Goal: Information Seeking & Learning: Learn about a topic

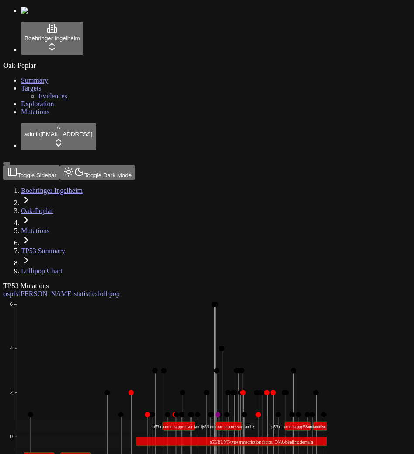
click at [168, 282] on div "TP53 Mutations os pfs orr statistics lollipop" at bounding box center [165, 290] width 323 height 16
click at [111, 298] on icon "Missense_Mutation Frame_Shift_Del Nonsense_Mutation Frame_Shift_Ins In_Frame_De…" at bounding box center [253, 417] width 499 height 238
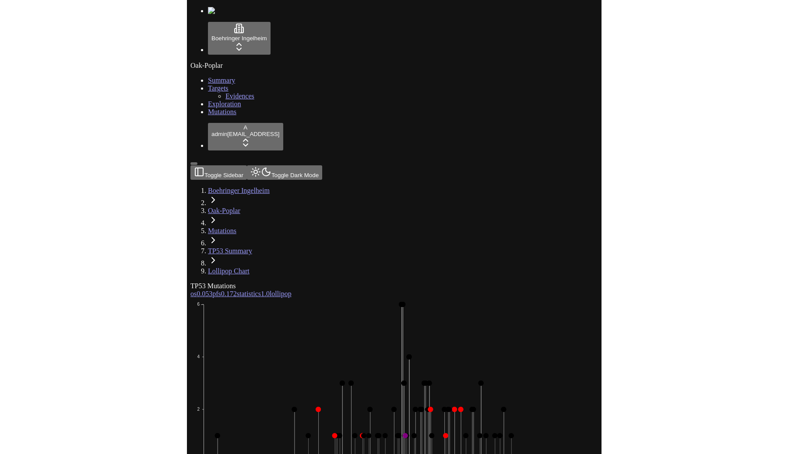
scroll to position [2, 0]
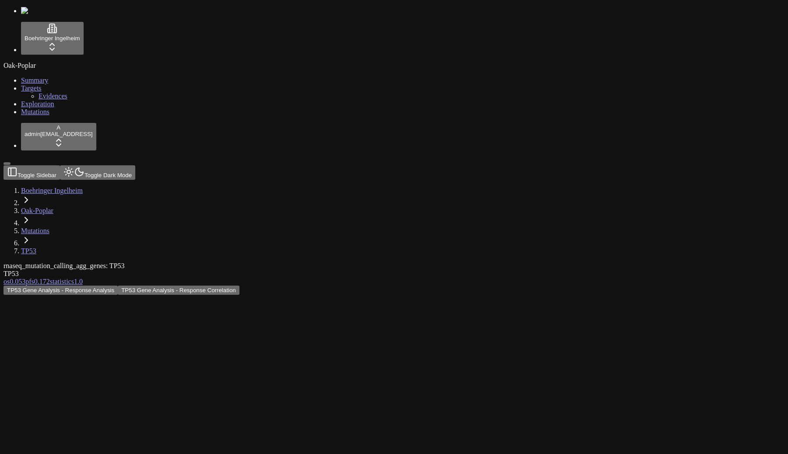
click at [397, 286] on div "TP53 Gene Analysis - Response Analysis TP53 Gene Analysis - Response Correlation" at bounding box center [352, 290] width 697 height 9
click at [291, 286] on div "TP53 Gene Analysis - Response Analysis TP53 Gene Analysis - Response Correlation" at bounding box center [352, 290] width 697 height 9
click at [411, 262] on div "rnaseq_mutation_calling_agg_genes: TP53 TP53" at bounding box center [352, 270] width 697 height 16
click at [239, 286] on button "TP53 Gene Analysis - Response Correlation" at bounding box center [179, 290] width 122 height 9
click at [118, 286] on button "TP53 Gene Analysis - Response Analysis" at bounding box center [61, 290] width 114 height 9
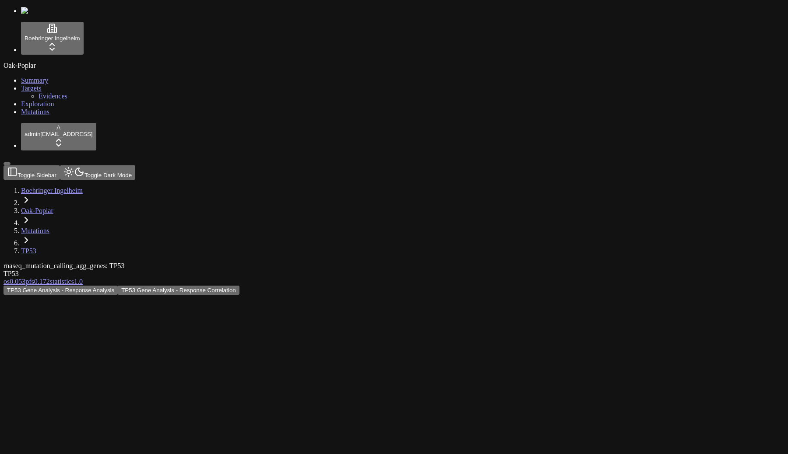
click at [414, 262] on div "rnaseq_mutation_calling_agg_genes: TP53 TP53" at bounding box center [352, 270] width 697 height 16
click at [414, 286] on div "TP53 Gene Analysis - Response Analysis TP53 Gene Analysis - Response Correlation" at bounding box center [352, 290] width 697 height 9
click at [267, 262] on div "rnaseq_mutation_calling_agg_genes: TP53 TP53 os 0.053 pfs 0.172 statistics 1.0 …" at bounding box center [352, 278] width 697 height 33
click at [337, 286] on div "TP53 Gene Analysis - Response Analysis TP53 Gene Analysis - Response Correlation" at bounding box center [352, 290] width 697 height 9
click at [457, 286] on div "TP53 Gene Analysis - Response Analysis TP53 Gene Analysis - Response Correlation" at bounding box center [352, 290] width 697 height 9
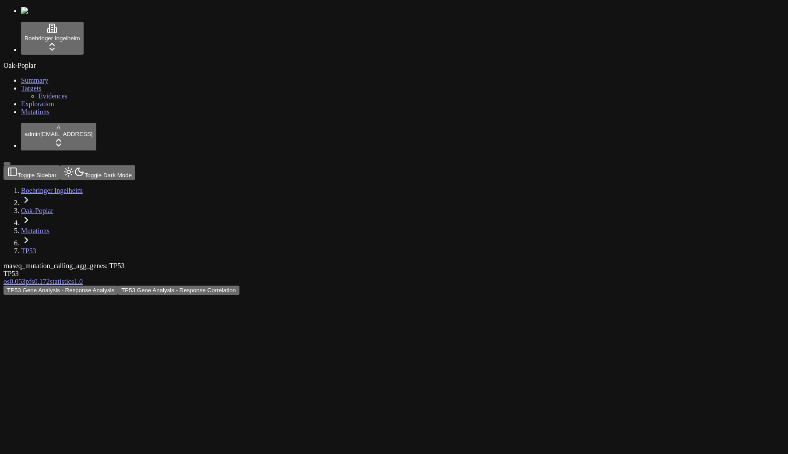
click at [500, 286] on div "TP53 Gene Analysis - Response Analysis TP53 Gene Analysis - Response Correlation" at bounding box center [352, 290] width 697 height 9
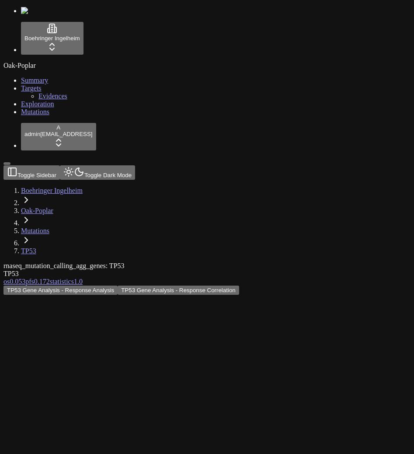
click at [34, 278] on span "pfs" at bounding box center [29, 281] width 9 height 7
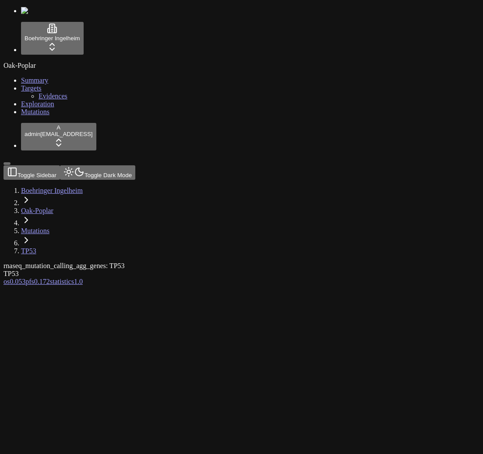
click at [72, 116] on div "Oak-Poplar Summary Targets Evidences Exploration Mutations" at bounding box center [242, 89] width 476 height 54
click at [256, 286] on div at bounding box center [200, 286] width 392 height 0
click at [64, 116] on div "Oak-Poplar Summary Targets Evidences Exploration Mutations" at bounding box center [242, 89] width 476 height 54
drag, startPoint x: 0, startPoint y: 0, endPoint x: 193, endPoint y: 214, distance: 288.4
click at [189, 286] on div at bounding box center [200, 286] width 392 height 0
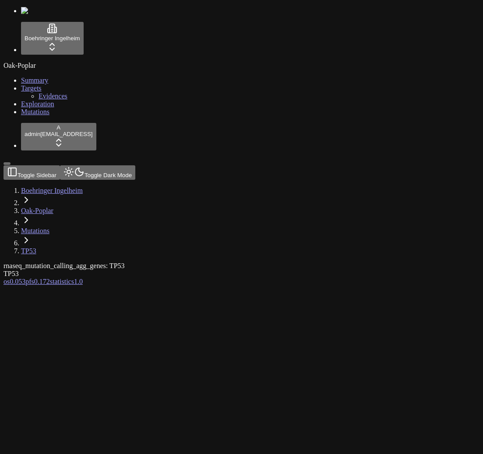
click at [233, 286] on div at bounding box center [200, 286] width 392 height 0
click at [304, 286] on div at bounding box center [200, 286] width 392 height 0
click at [58, 116] on div "Oak-Poplar Summary Targets Evidences Exploration Mutations" at bounding box center [242, 89] width 476 height 54
click at [206, 286] on div at bounding box center [200, 286] width 392 height 0
click at [11, 165] on button "Toggle Sidebar" at bounding box center [7, 163] width 7 height 3
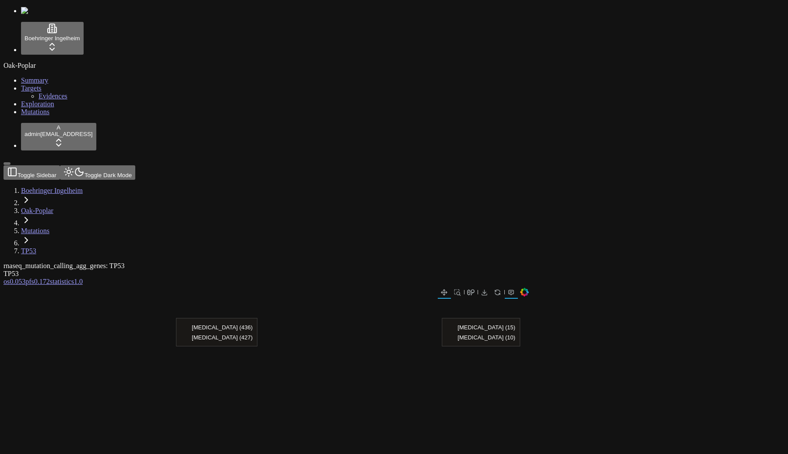
click at [392, 262] on div "rnaseq_mutation_calling_agg_genes: TP53" at bounding box center [352, 266] width 697 height 8
click at [110, 165] on button "Toggle Dark Mode" at bounding box center [97, 172] width 75 height 14
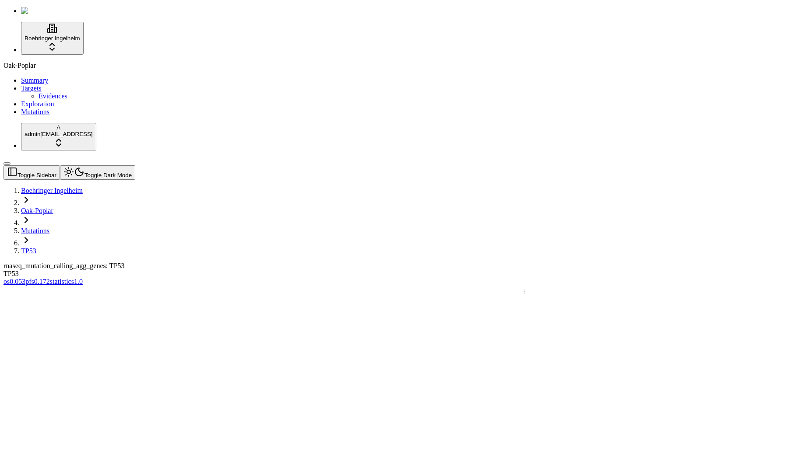
click at [110, 165] on button "Toggle Dark Mode" at bounding box center [97, 172] width 75 height 14
drag, startPoint x: 540, startPoint y: 229, endPoint x: 569, endPoint y: 224, distance: 29.3
click at [83, 278] on span "1.0" at bounding box center [78, 281] width 9 height 7
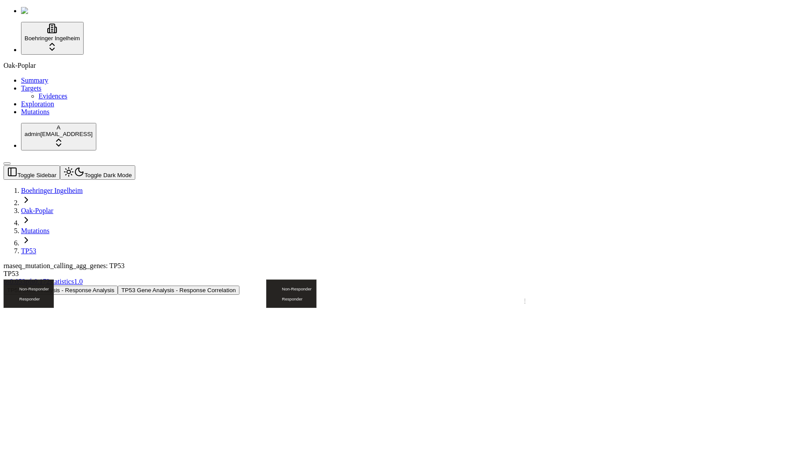
click at [239, 286] on button "TP53 Gene Analysis - Response Correlation" at bounding box center [179, 290] width 122 height 9
click at [109, 165] on button "Toggle Dark Mode" at bounding box center [97, 172] width 75 height 14
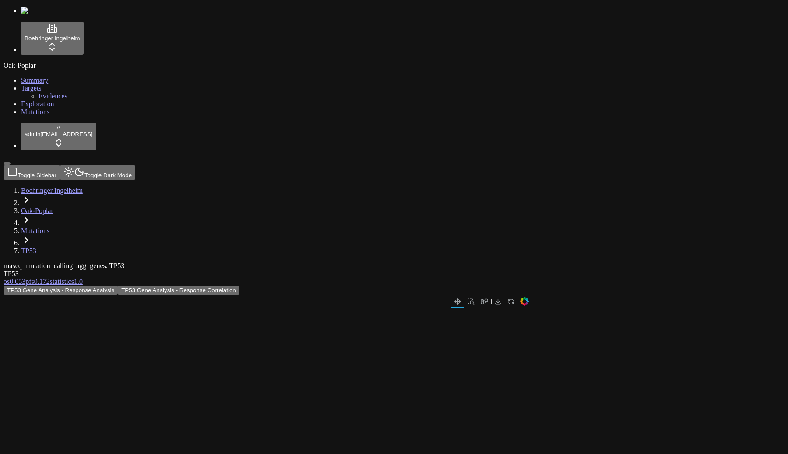
click at [108, 165] on button "Toggle Dark Mode" at bounding box center [97, 172] width 75 height 14
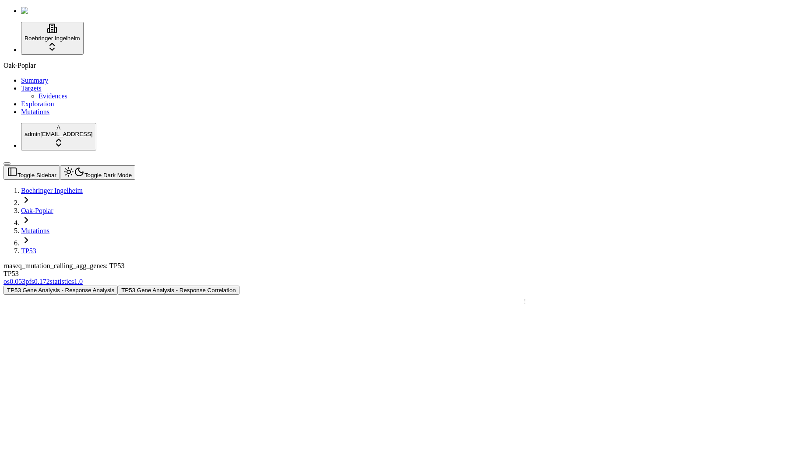
click at [450, 262] on div "rnaseq_mutation_calling_agg_genes: TP53 TP53" at bounding box center [352, 270] width 697 height 16
click at [543, 270] on div "TP53" at bounding box center [352, 274] width 697 height 8
click at [510, 270] on div "TP53" at bounding box center [352, 274] width 697 height 8
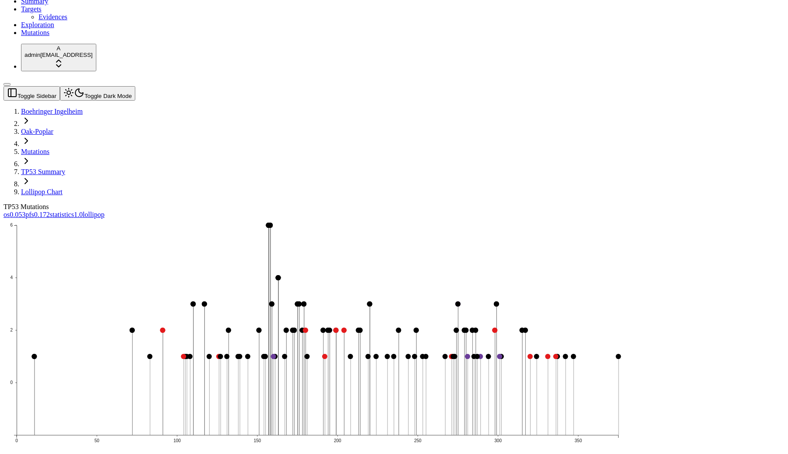
scroll to position [83, 0]
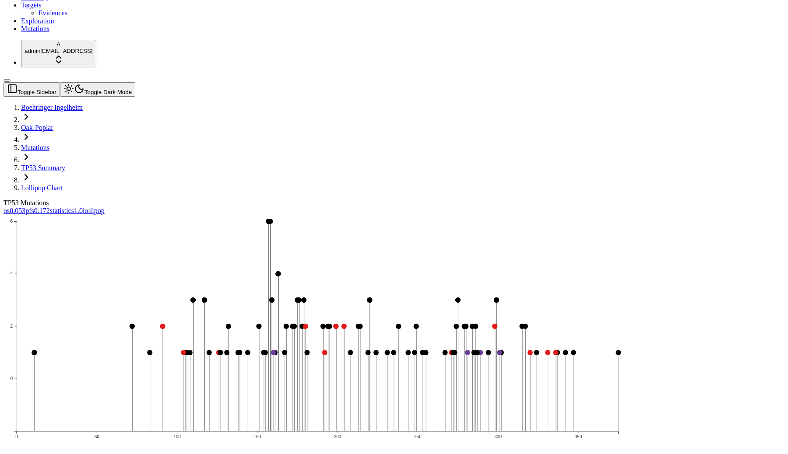
click at [373, 267] on icon "0 2 4 6 0 50 100 150 200 250 300 350" at bounding box center [318, 350] width 628 height 271
click at [396, 215] on icon "0 2 4 6 0 50 100 150 200 250 300 350" at bounding box center [318, 350] width 628 height 271
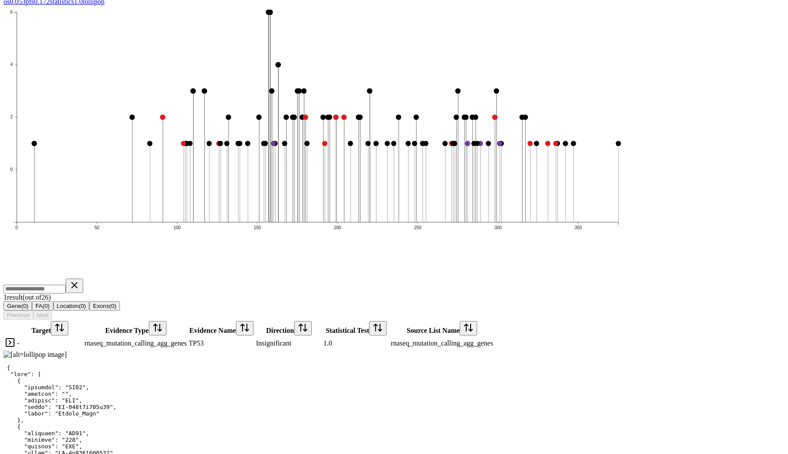
scroll to position [348, 0]
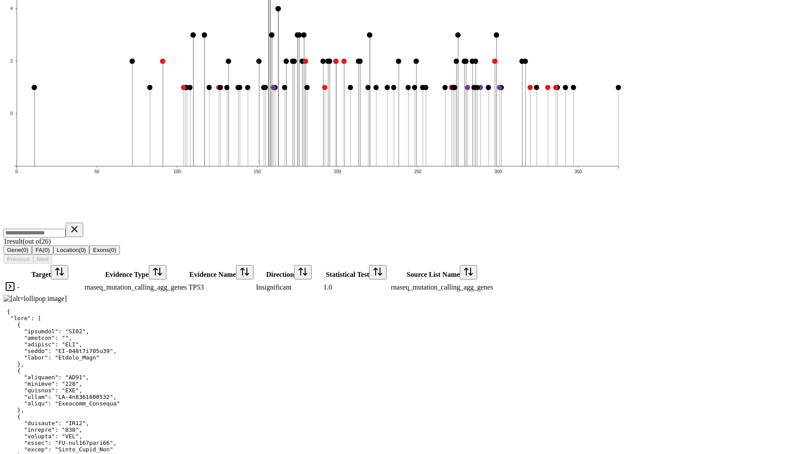
click at [15, 286] on link at bounding box center [10, 289] width 11 height 7
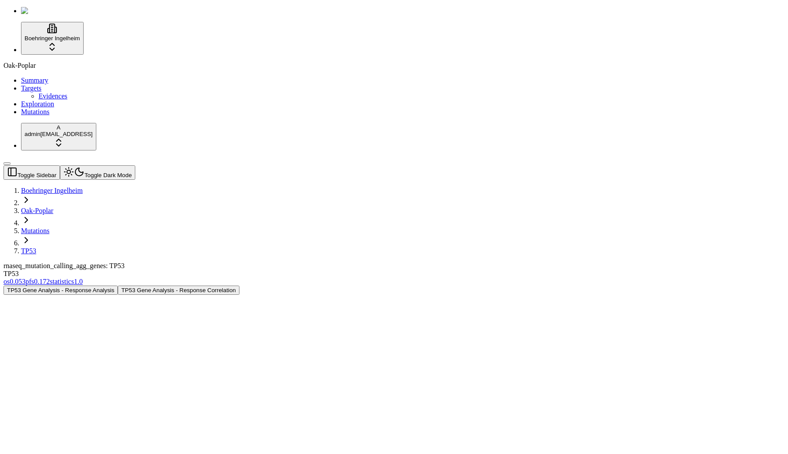
click at [83, 278] on span "1.0" at bounding box center [78, 281] width 9 height 7
click at [34, 278] on span "pfs" at bounding box center [29, 281] width 9 height 7
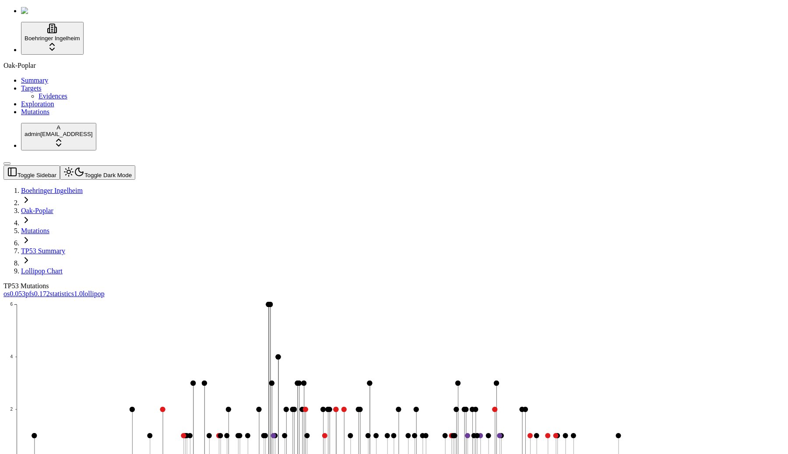
scroll to position [6, 0]
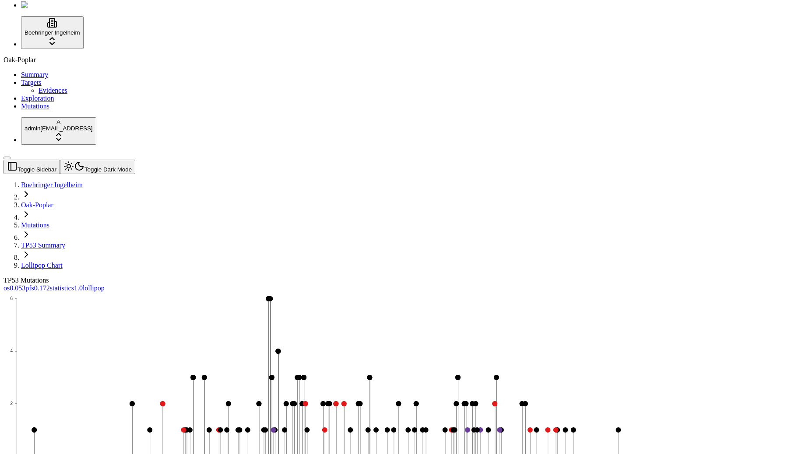
scroll to position [95, 0]
click at [336, 292] on icon "0 2 4 6 0 50 100 150 200 250 300 350" at bounding box center [318, 427] width 628 height 271
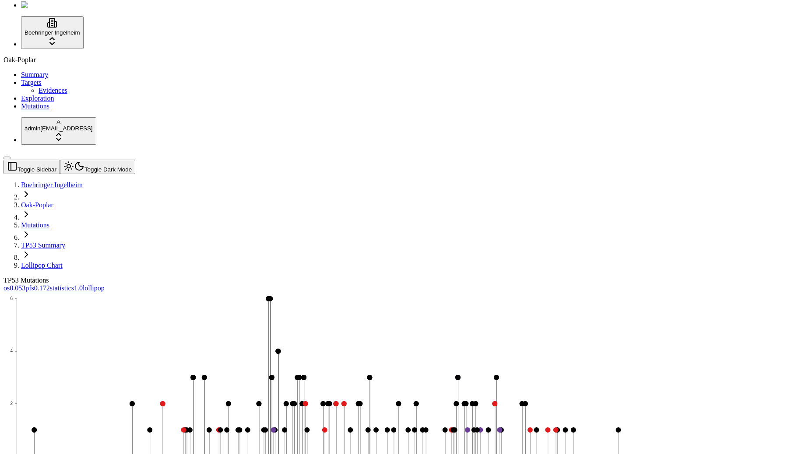
type input "*"
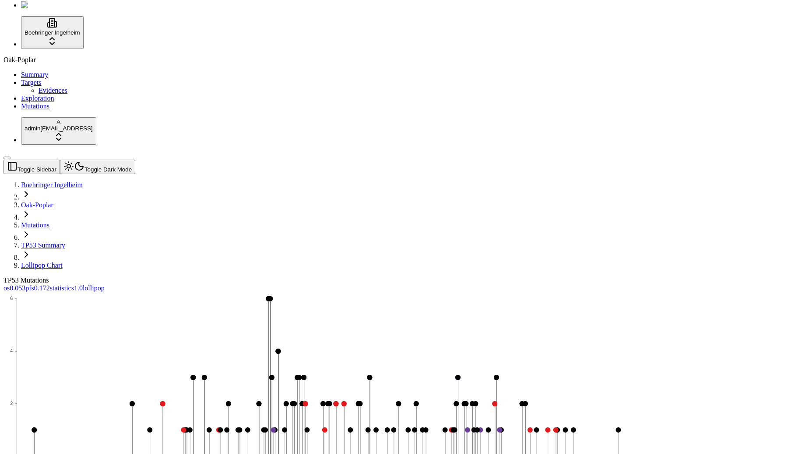
type input "*"
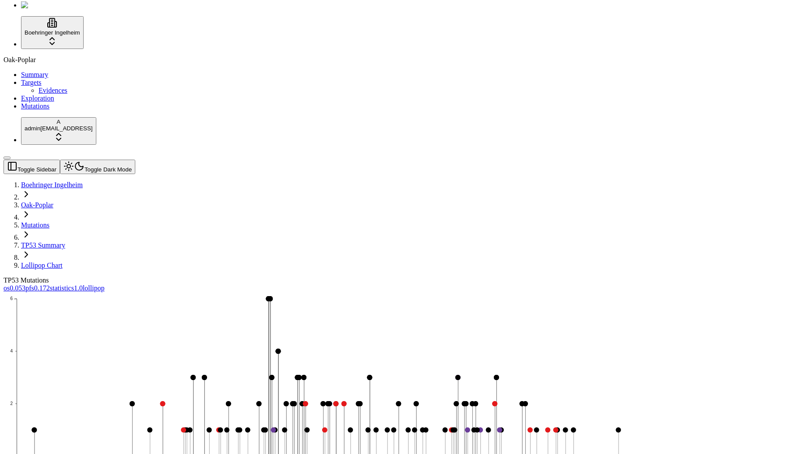
click at [421, 292] on icon "0 2 4 6 0 50 100 150 200 250 300 350" at bounding box center [318, 427] width 628 height 271
click at [501, 292] on icon "0 2 4 6 0 50 100 150 200 250 300 350" at bounding box center [318, 427] width 628 height 271
click at [324, 292] on icon "0 2 4 6 0 50 100 150 200 250 300 350" at bounding box center [318, 427] width 628 height 271
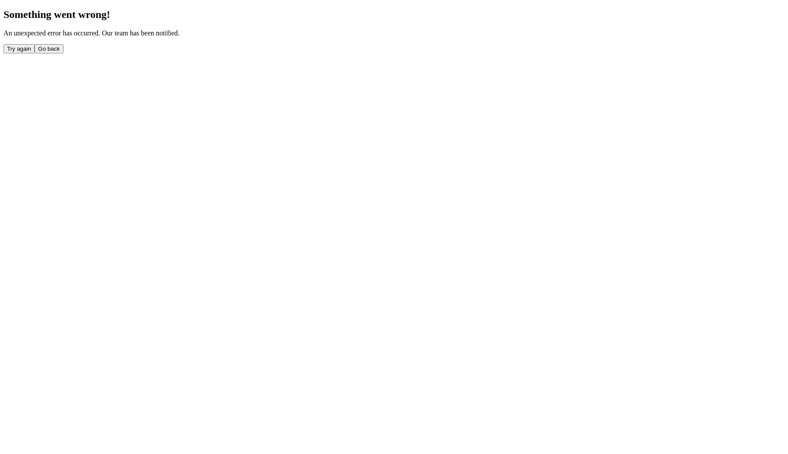
scroll to position [0, 0]
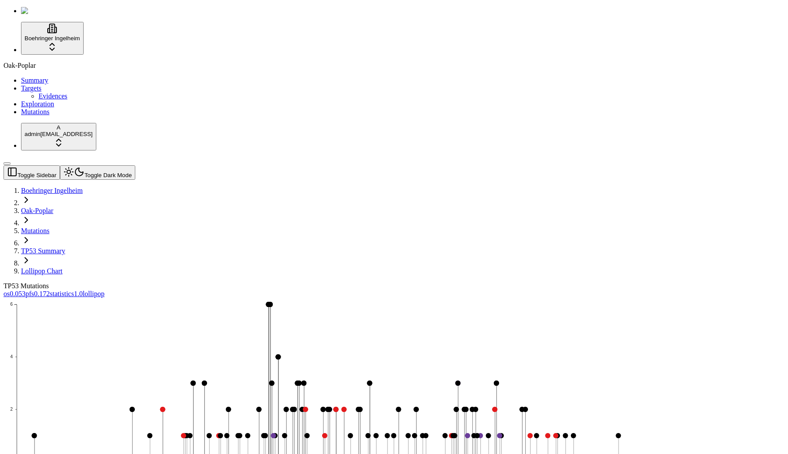
click at [399, 336] on icon "0 2 4 6 0 50 100 150 200 250 300 350" at bounding box center [318, 433] width 628 height 271
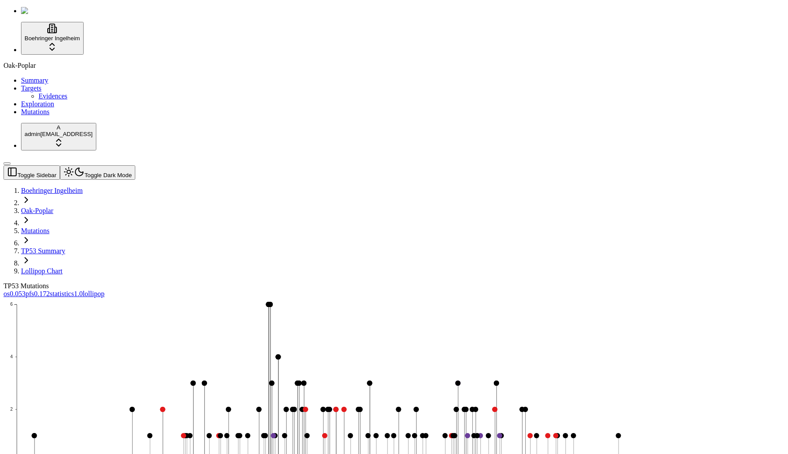
scroll to position [71, 0]
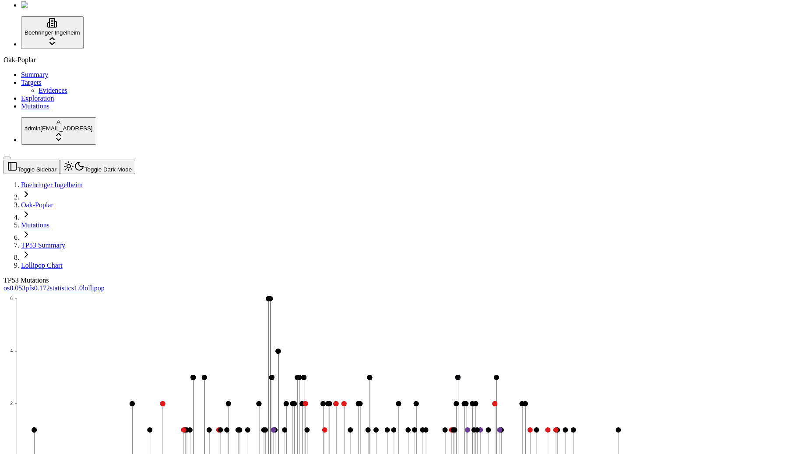
click at [379, 325] on icon "0 2 4 6 0 50 100 150 200 250 300 350" at bounding box center [318, 427] width 628 height 271
click at [511, 277] on div "TP53 Mutations" at bounding box center [352, 281] width 697 height 8
click at [83, 284] on span "1.0" at bounding box center [78, 287] width 9 height 7
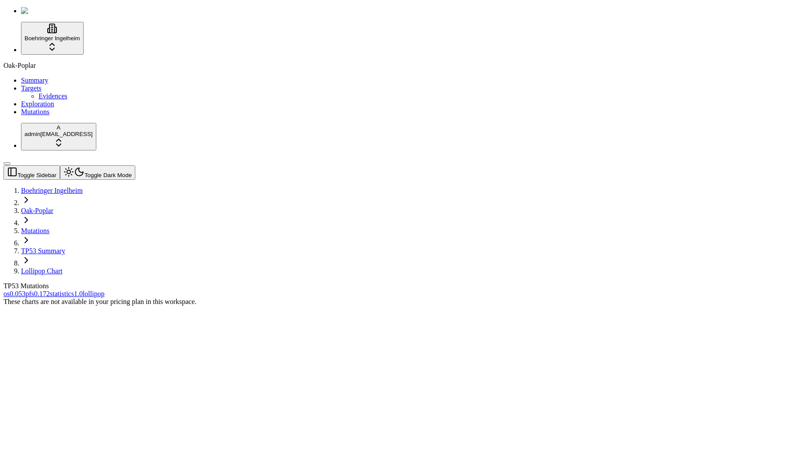
click at [700, 298] on div "These charts are not available in your pricing plan in this workspace." at bounding box center [352, 302] width 697 height 8
click at [369, 282] on div "TP53 Mutations" at bounding box center [352, 286] width 697 height 8
click at [372, 282] on div "TP53 Mutations" at bounding box center [352, 286] width 697 height 8
click at [276, 298] on div "These charts are not available in your pricing plan in this workspace." at bounding box center [352, 302] width 697 height 8
click at [245, 306] on div "These charts are not available in your pricing plan in this workspace." at bounding box center [352, 302] width 697 height 8
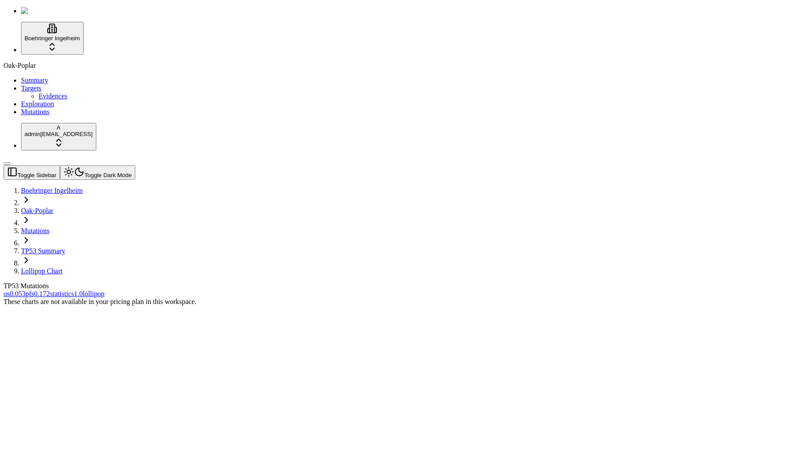
click at [106, 165] on button "Toggle Dark Mode" at bounding box center [97, 172] width 75 height 14
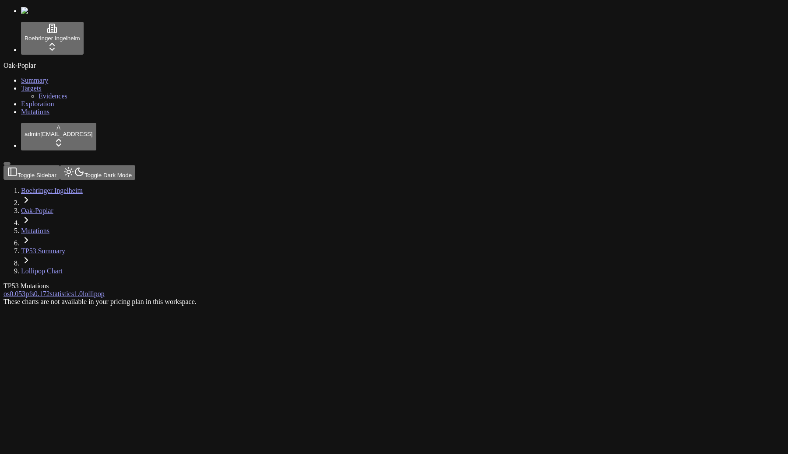
click at [74, 290] on span "statistics" at bounding box center [62, 293] width 24 height 7
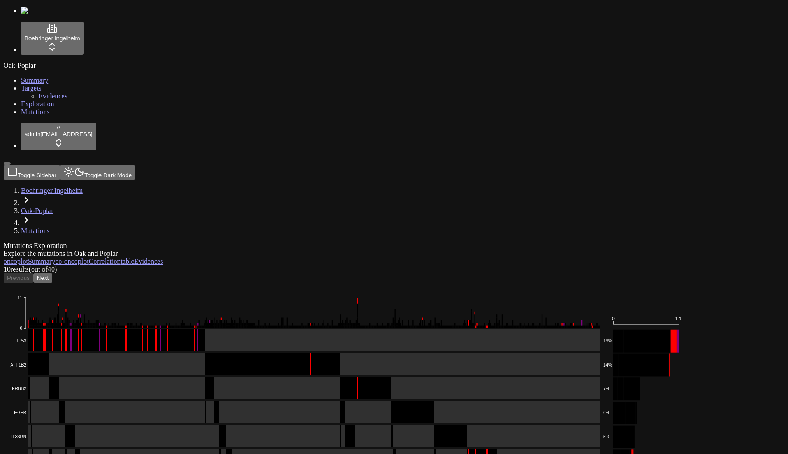
click at [378, 242] on div "Mutations Exploration Explore the mutations in Oak and Poplar oncoplot Summary …" at bounding box center [352, 434] width 697 height 385
click at [347, 283] on icon "Frame_Shift_Del Missense_Mutation Splice_Site In_Frame_Ins In_Frame_Del Nonsens…" at bounding box center [345, 454] width 682 height 343
click at [347, 329] on rect at bounding box center [304, 340] width 592 height 23
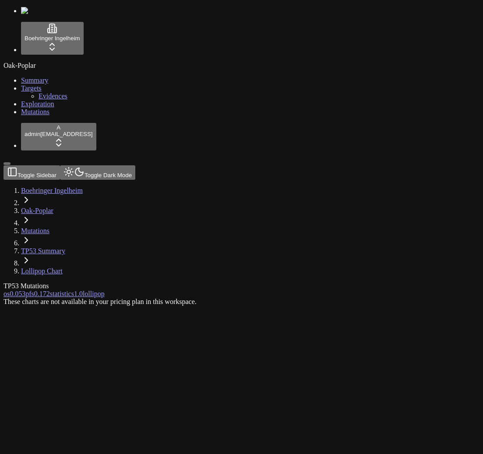
click at [49, 116] on link "Mutations" at bounding box center [35, 111] width 28 height 7
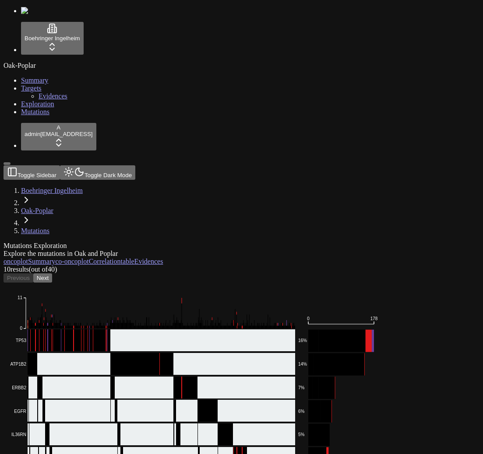
click at [110, 165] on button "Toggle Dark Mode" at bounding box center [97, 172] width 75 height 14
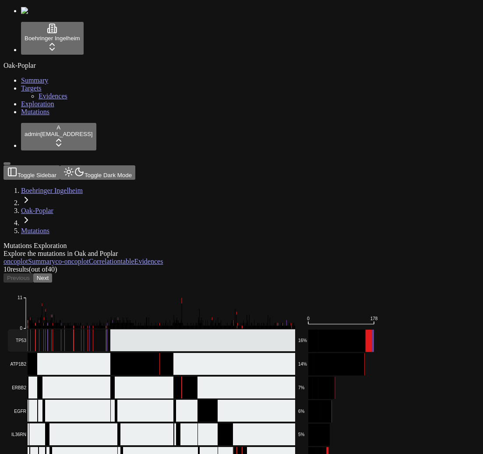
click at [229, 329] on rect at bounding box center [151, 340] width 287 height 22
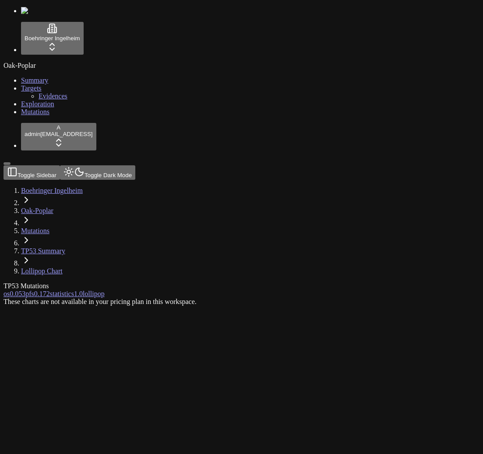
click at [83, 290] on span "1.0" at bounding box center [78, 293] width 9 height 7
click at [50, 290] on span "0.172" at bounding box center [42, 293] width 16 height 7
click at [83, 290] on span "1.0" at bounding box center [78, 293] width 9 height 7
click at [123, 298] on div "These charts are not available in your pricing plan in this workspace." at bounding box center [200, 302] width 392 height 8
click at [25, 290] on span "0.053" at bounding box center [18, 293] width 16 height 7
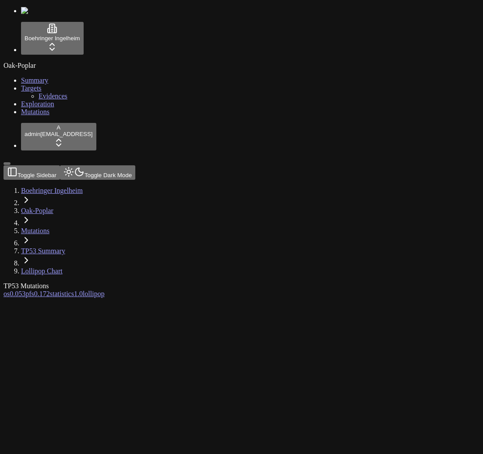
click at [50, 290] on span "0.172" at bounding box center [42, 293] width 16 height 7
click at [102, 165] on div "Toggle Sidebar Toggle Dark Mode Boehringer Ingelheim Oak-Poplar Mutations TP53 …" at bounding box center [200, 220] width 392 height 110
click at [108, 165] on button "Toggle Dark Mode" at bounding box center [97, 172] width 75 height 14
click at [102, 298] on div "These charts are not available in your pricing plan in this workspace." at bounding box center [200, 302] width 392 height 8
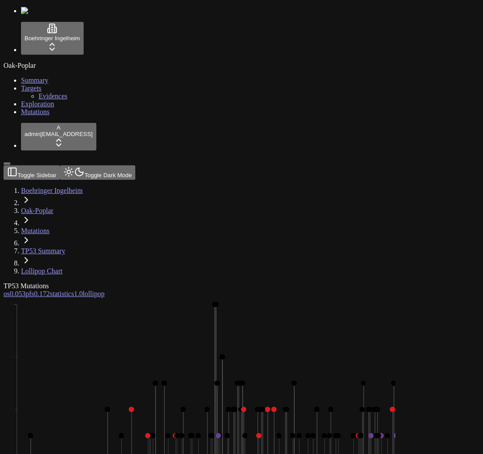
click at [176, 298] on icon "0 2 4 6 0 50 100 150 200 250 300 350" at bounding box center [253, 433] width 499 height 271
click at [41, 116] on div "Oak-Poplar Summary Targets Evidences Exploration Mutations" at bounding box center [242, 89] width 476 height 54
click at [119, 329] on icon "0 2 4 6 0 50 100 150 200 250 300 350" at bounding box center [253, 433] width 499 height 271
click at [133, 323] on icon "0 2 4 6 0 50 100 150 200 250 300 350" at bounding box center [253, 433] width 499 height 271
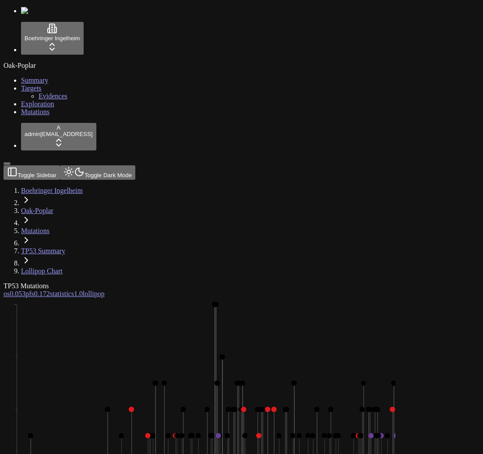
click at [74, 290] on span "statistics" at bounding box center [62, 293] width 24 height 7
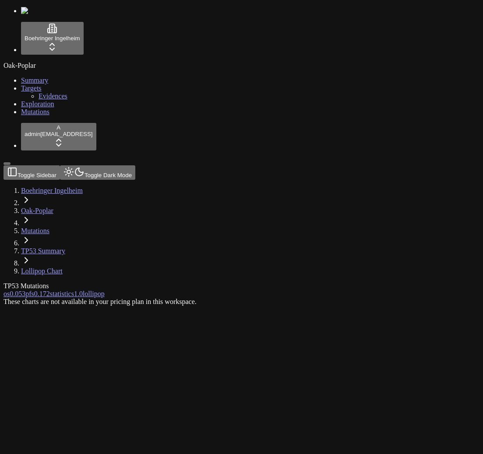
click at [50, 290] on link "pfs 0.172" at bounding box center [37, 293] width 25 height 7
click at [69, 116] on div "Oak-Poplar Summary Targets Evidences Exploration Mutations" at bounding box center [242, 89] width 476 height 54
click at [199, 282] on div "TP53 Mutations" at bounding box center [200, 286] width 392 height 8
click at [193, 282] on div "TP53 Mutations" at bounding box center [200, 286] width 392 height 8
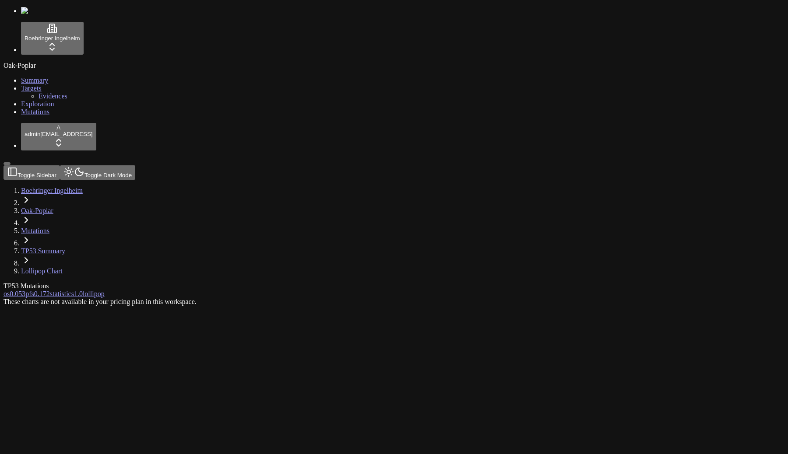
click at [571, 298] on div "These charts are not available in your pricing plan in this workspace." at bounding box center [352, 302] width 697 height 8
click at [460, 298] on div "These charts are not available in your pricing plan in this workspace." at bounding box center [352, 302] width 697 height 8
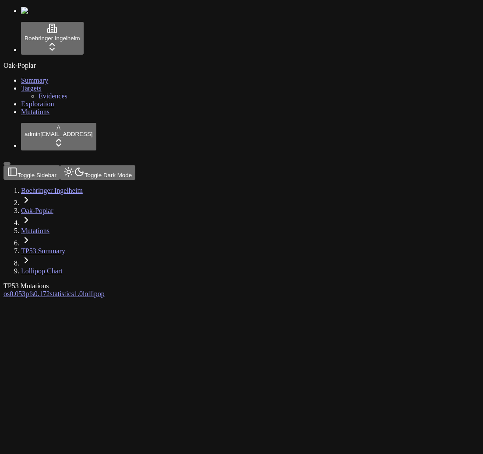
click at [83, 290] on span "1.0" at bounding box center [78, 293] width 9 height 7
click at [109, 298] on div "These charts are not available in your pricing plan in this workspace." at bounding box center [200, 302] width 392 height 8
click at [122, 298] on div "These charts are not available in your pricing plan in this workspace." at bounding box center [200, 302] width 392 height 8
click at [10, 290] on span "os" at bounding box center [7, 293] width 6 height 7
click at [83, 290] on span "1.0" at bounding box center [78, 293] width 9 height 7
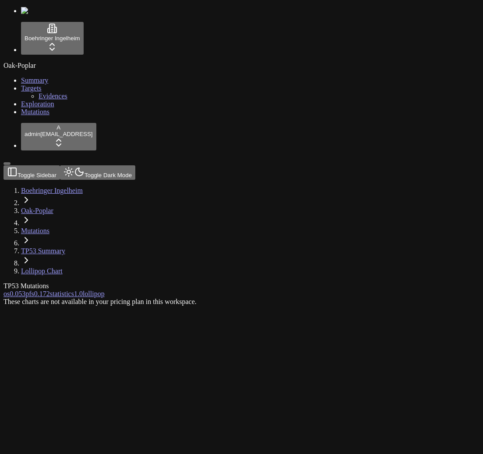
click at [116, 298] on div "These charts are not available in your pricing plan in this workspace." at bounding box center [200, 302] width 392 height 8
click at [50, 290] on span "0.172" at bounding box center [42, 293] width 16 height 7
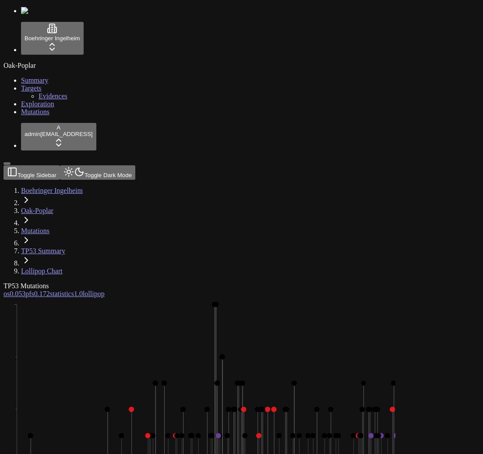
scroll to position [2, 0]
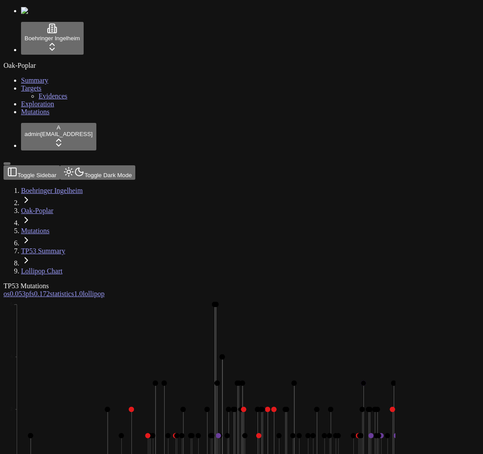
click at [74, 290] on span "statistics" at bounding box center [62, 293] width 24 height 7
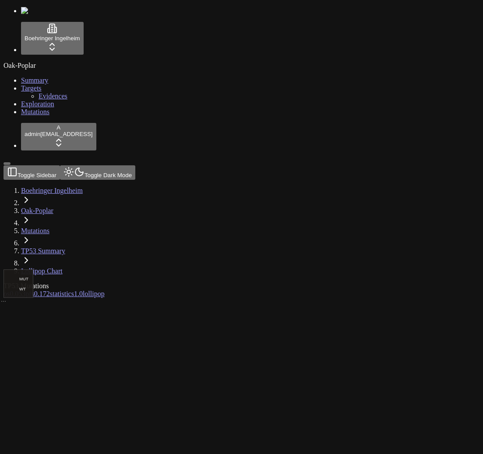
click at [155, 282] on div "TP53 Mutations" at bounding box center [200, 286] width 392 height 8
